Goal: Transaction & Acquisition: Purchase product/service

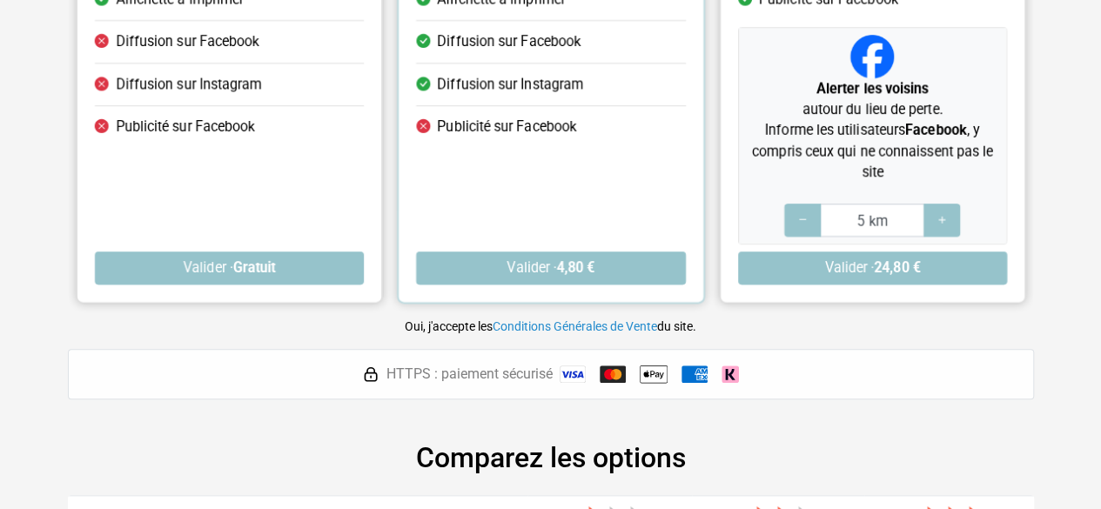
scroll to position [412, 0]
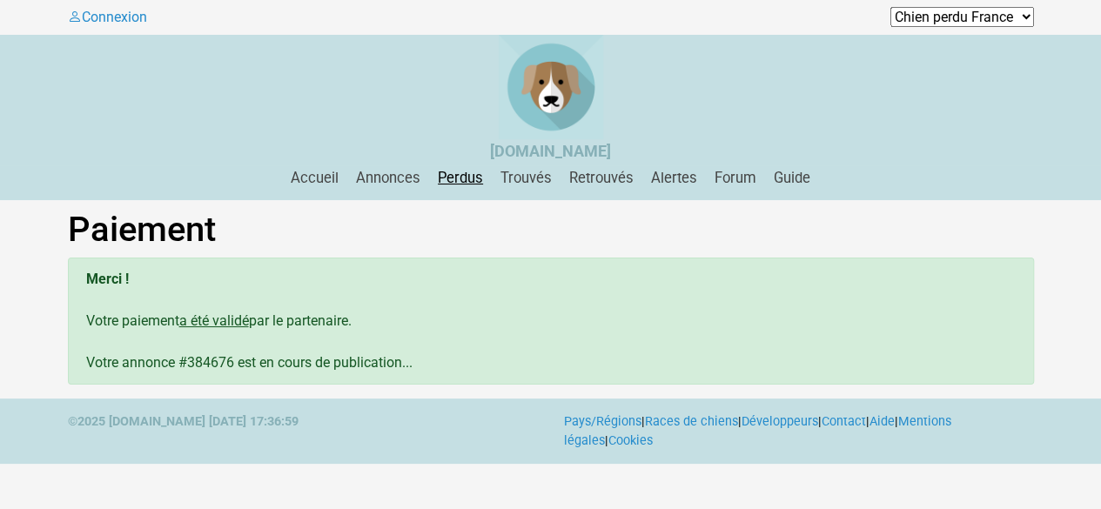
click at [446, 186] on link "Perdus" at bounding box center [460, 178] width 59 height 17
drag, startPoint x: 207, startPoint y: 408, endPoint x: 274, endPoint y: 412, distance: 67.1
click at [274, 385] on div "Merci ! Votre paiement a été validé par le partenaire. Votre annonce #384676 es…" at bounding box center [551, 321] width 966 height 127
drag, startPoint x: 270, startPoint y: 412, endPoint x: 260, endPoint y: 178, distance: 233.5
click at [284, 178] on link "Accueil" at bounding box center [315, 178] width 62 height 17
